Goal: Task Accomplishment & Management: Use online tool/utility

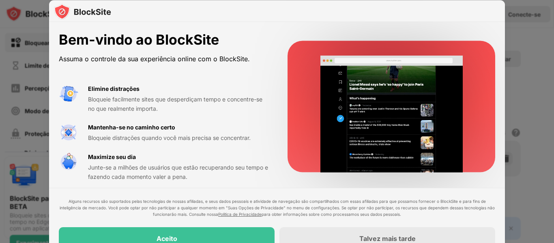
scroll to position [4, 0]
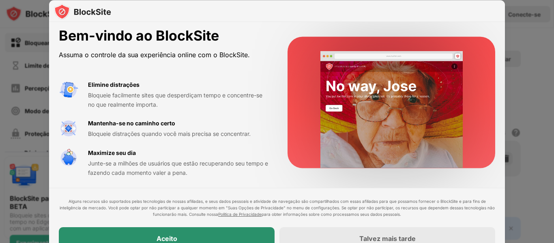
click at [231, 240] on div "Aceito" at bounding box center [167, 238] width 216 height 23
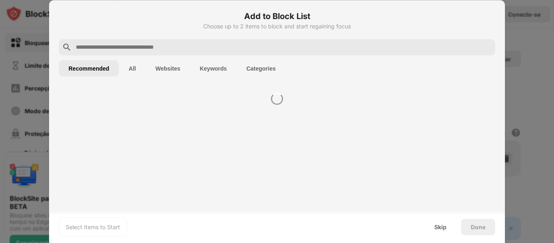
scroll to position [0, 0]
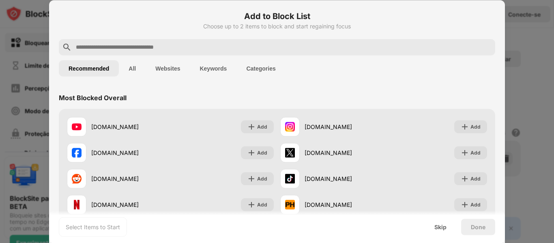
click at [188, 44] on input "text" at bounding box center [283, 47] width 417 height 10
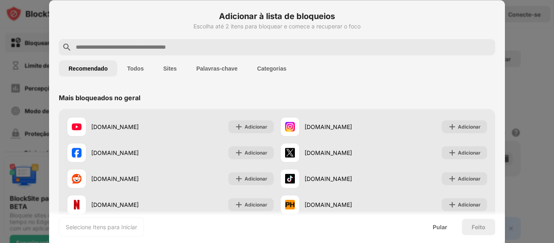
click at [155, 51] on input "text" at bounding box center [283, 47] width 417 height 10
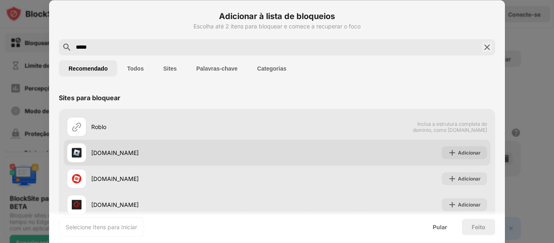
type input "*****"
click at [321, 154] on div "roblox.com Adicionar" at bounding box center [277, 153] width 427 height 26
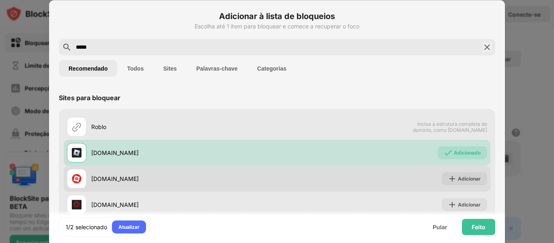
click at [387, 175] on div "roblox.com Adicionar" at bounding box center [277, 179] width 427 height 26
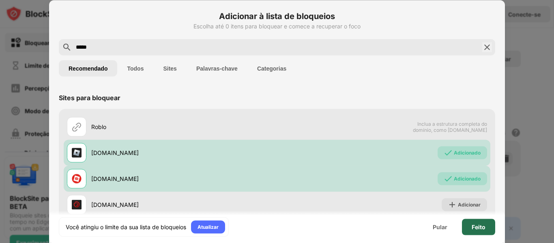
click at [486, 222] on div "Feito" at bounding box center [478, 227] width 33 height 16
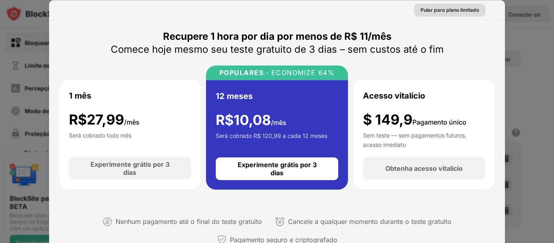
click at [452, 10] on font "Pular para plano limitado" at bounding box center [450, 9] width 58 height 6
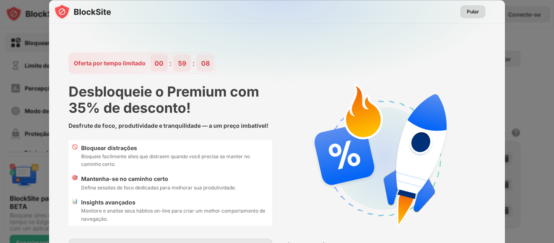
click at [470, 14] on font "Pular" at bounding box center [473, 11] width 12 height 6
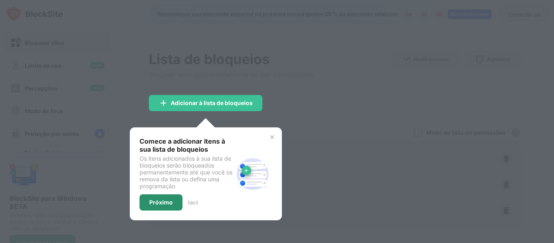
click at [171, 199] on font "Próximo" at bounding box center [161, 202] width 24 height 7
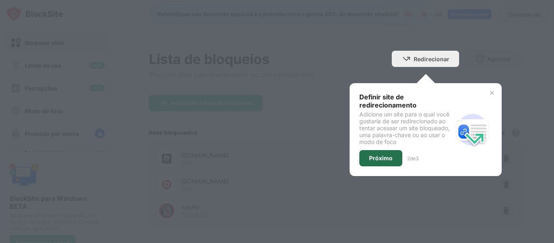
click at [382, 156] on font "Próximo" at bounding box center [381, 158] width 24 height 7
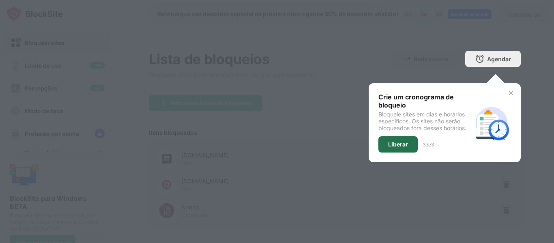
click at [388, 144] on font "Liberar" at bounding box center [398, 144] width 20 height 7
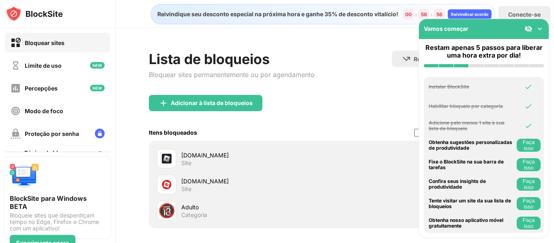
click at [531, 22] on div "Vamos começar" at bounding box center [484, 29] width 130 height 20
click at [527, 30] on img at bounding box center [529, 29] width 8 height 8
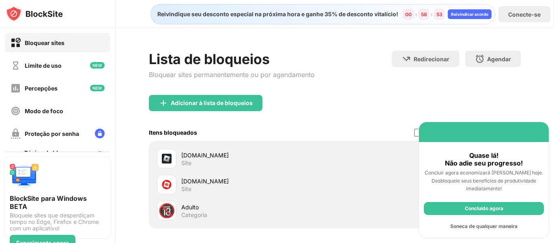
click at [489, 224] on font "Soneca de qualquer maneira" at bounding box center [483, 226] width 67 height 6
